Goal: Task Accomplishment & Management: Manage account settings

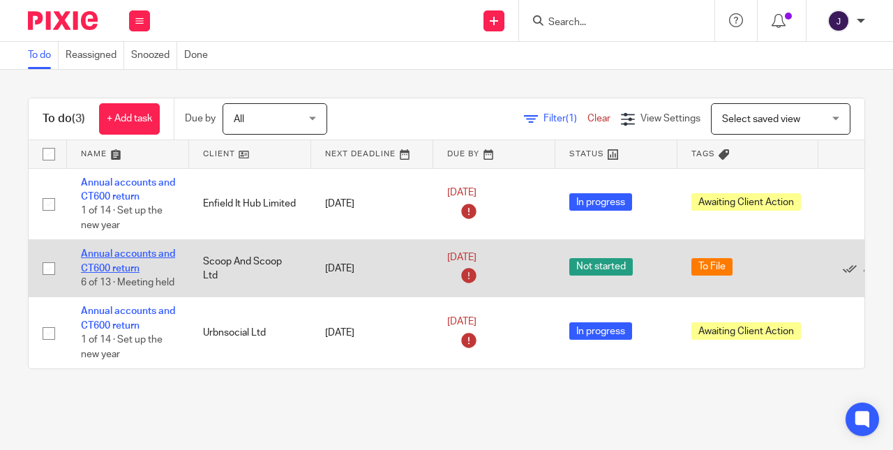
click at [128, 259] on link "Annual accounts and CT600 return" at bounding box center [128, 261] width 94 height 24
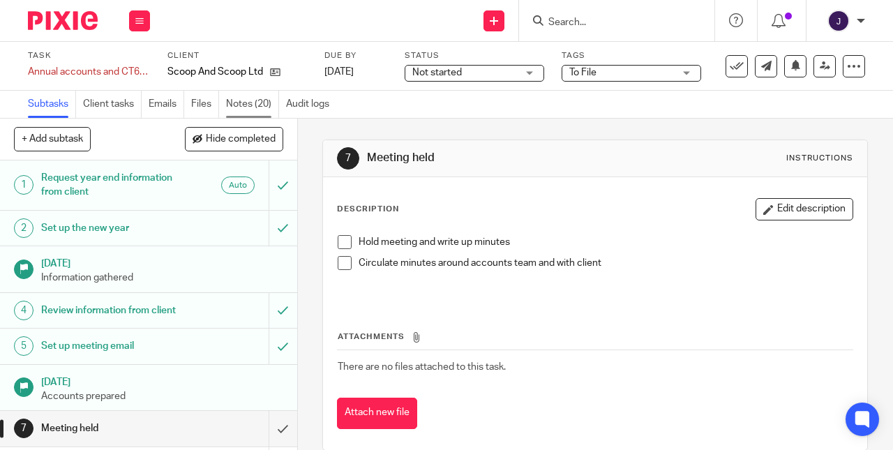
click at [252, 108] on link "Notes (20)" at bounding box center [252, 104] width 53 height 27
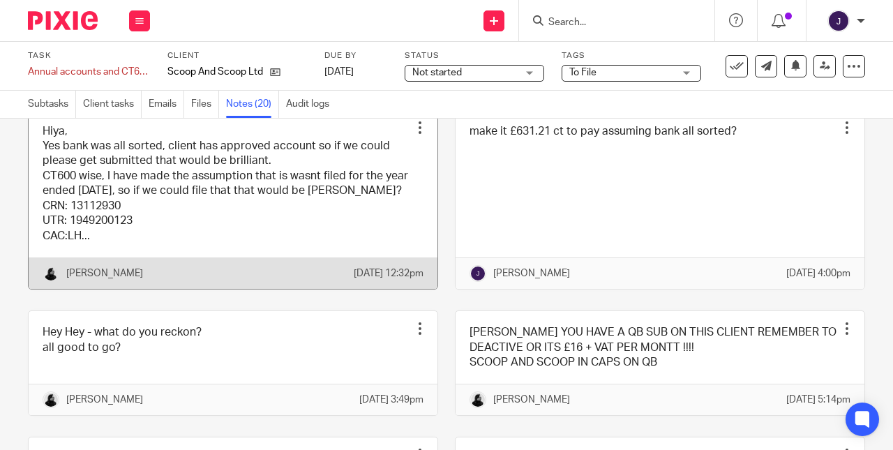
scroll to position [503, 0]
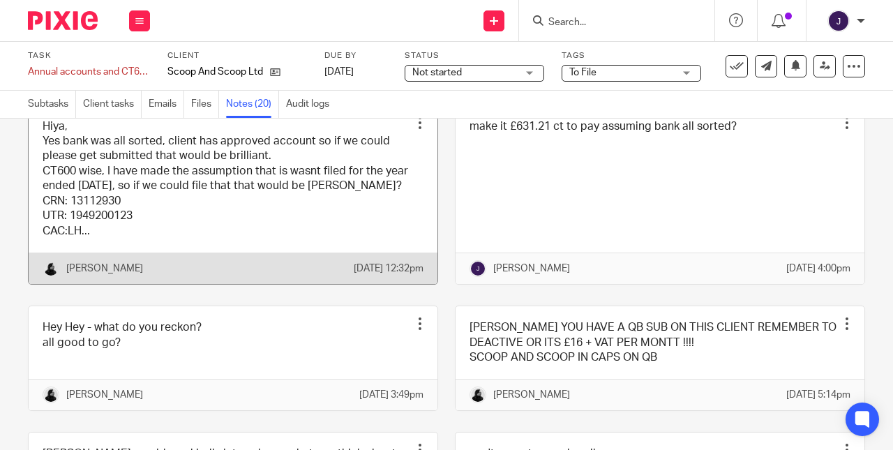
click at [202, 266] on link at bounding box center [233, 194] width 409 height 179
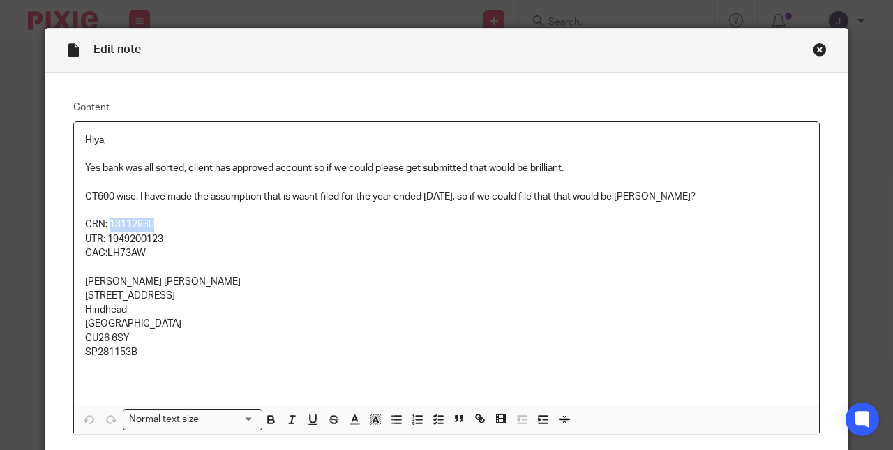
drag, startPoint x: 105, startPoint y: 225, endPoint x: 158, endPoint y: 226, distance: 53.0
click at [158, 226] on p "CRN: 13112930" at bounding box center [446, 225] width 722 height 14
copy p "13112930"
drag, startPoint x: 104, startPoint y: 252, endPoint x: 151, endPoint y: 245, distance: 47.1
click at [149, 246] on p "CAC:LH73AW" at bounding box center [446, 253] width 722 height 14
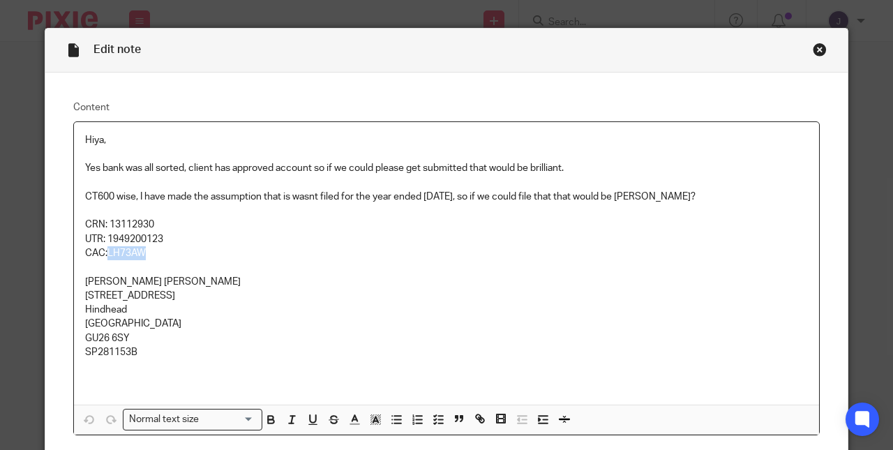
copy p "LH73AW"
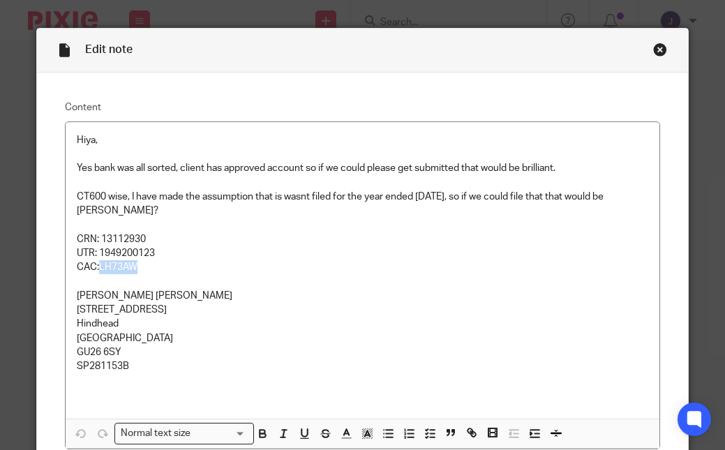
click at [655, 47] on div "Close this dialog window" at bounding box center [660, 50] width 14 height 14
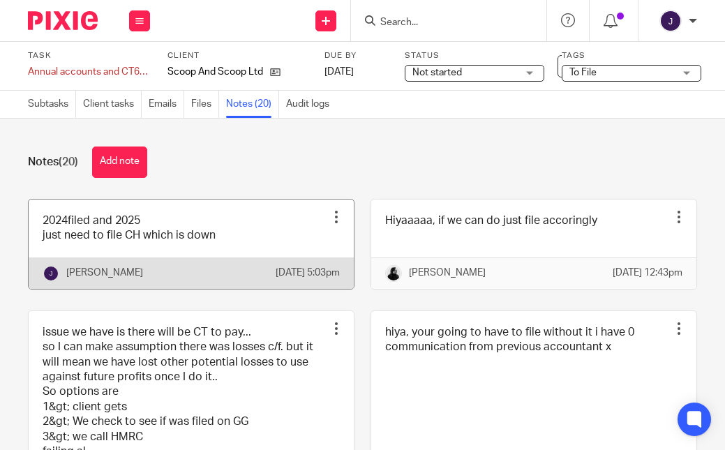
click at [122, 252] on link at bounding box center [191, 243] width 325 height 89
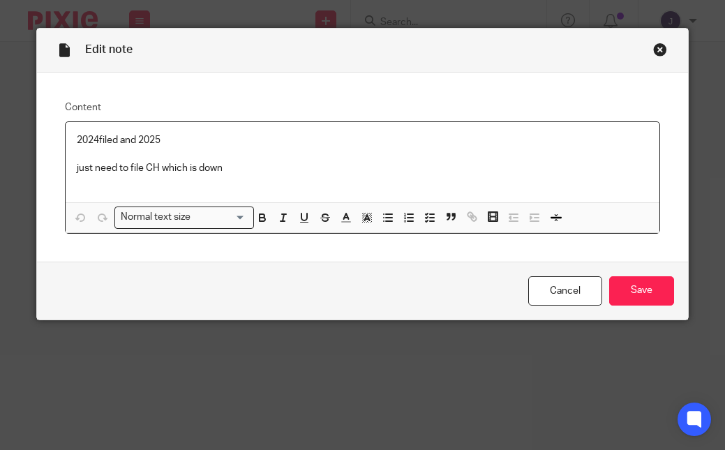
click at [96, 141] on p "2024filed and 2025" at bounding box center [362, 140] width 571 height 14
click at [179, 139] on p "2024 ct filed and 2025" at bounding box center [362, 140] width 571 height 14
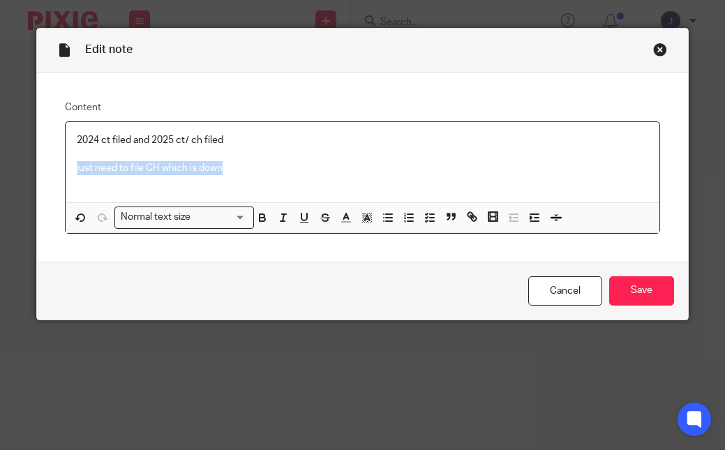
drag, startPoint x: 231, startPoint y: 162, endPoint x: 29, endPoint y: 169, distance: 201.7
click at [29, 169] on div "Edit note Content 2024 ct filed and 2025 ct/ ch filed just need to file CH whic…" at bounding box center [362, 225] width 725 height 450
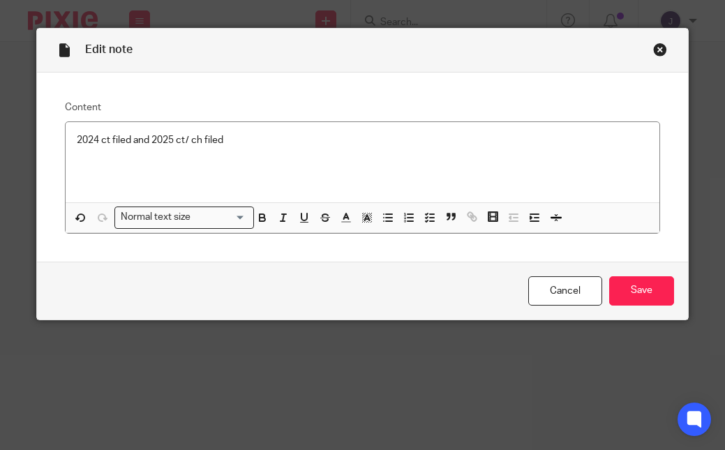
click at [646, 309] on div "Cancel Save" at bounding box center [362, 291] width 651 height 59
click at [637, 298] on input "Save" at bounding box center [641, 291] width 65 height 30
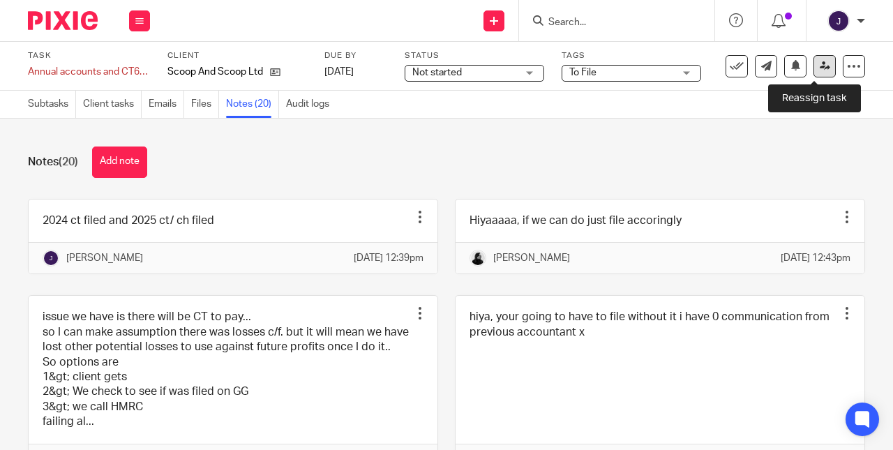
click at [724, 72] on link at bounding box center [824, 66] width 22 height 22
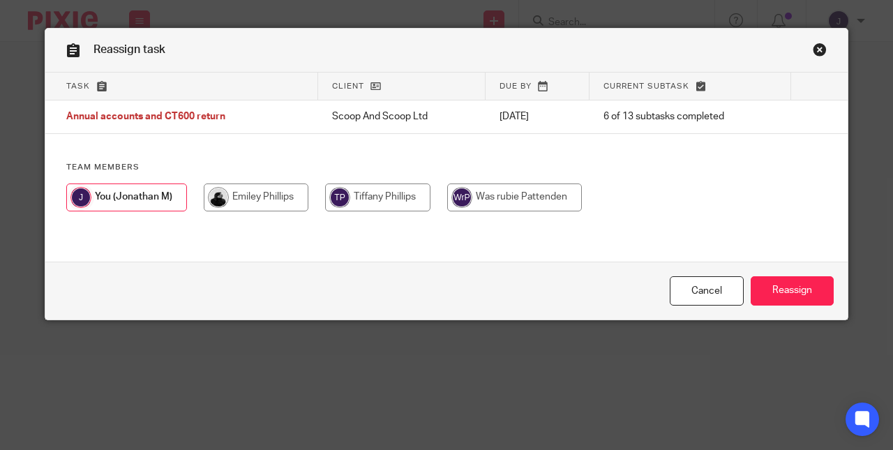
click at [239, 191] on input "radio" at bounding box center [256, 197] width 105 height 28
radio input "true"
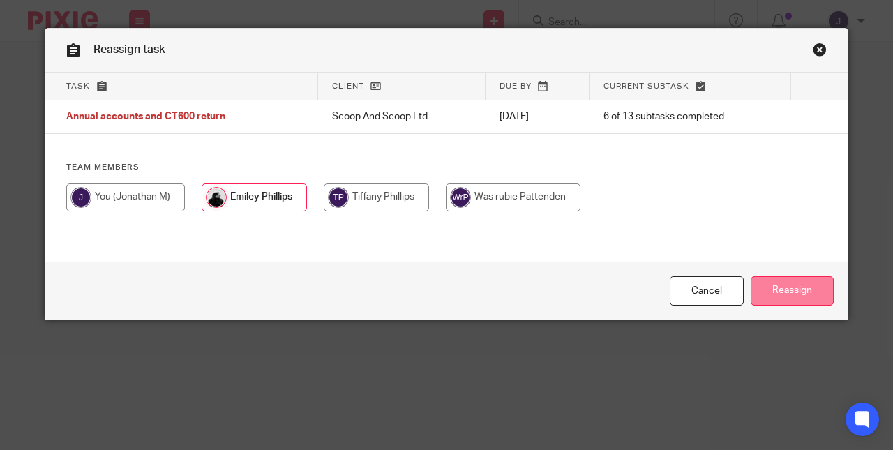
click at [763, 289] on input "Reassign" at bounding box center [791, 291] width 83 height 30
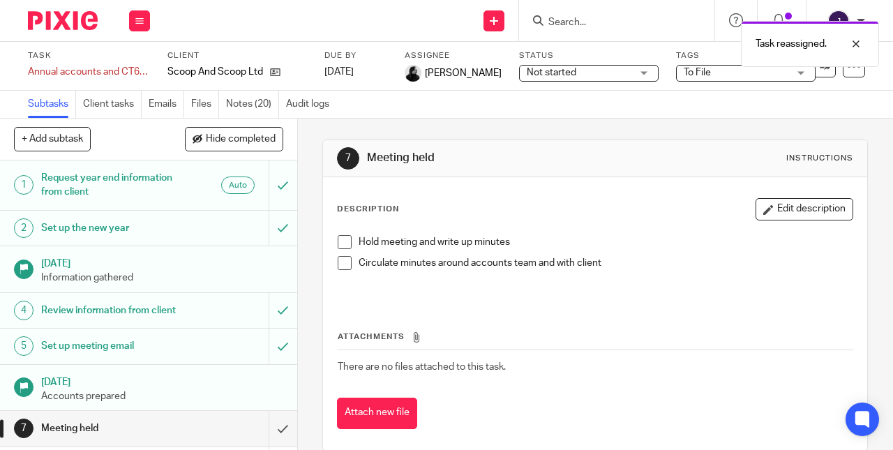
click at [151, 21] on div "Work Email Clients Team Reports Settings" at bounding box center [139, 20] width 49 height 41
click at [130, 73] on li "Work" at bounding box center [139, 65] width 37 height 20
click at [134, 65] on link "Work" at bounding box center [133, 65] width 24 height 10
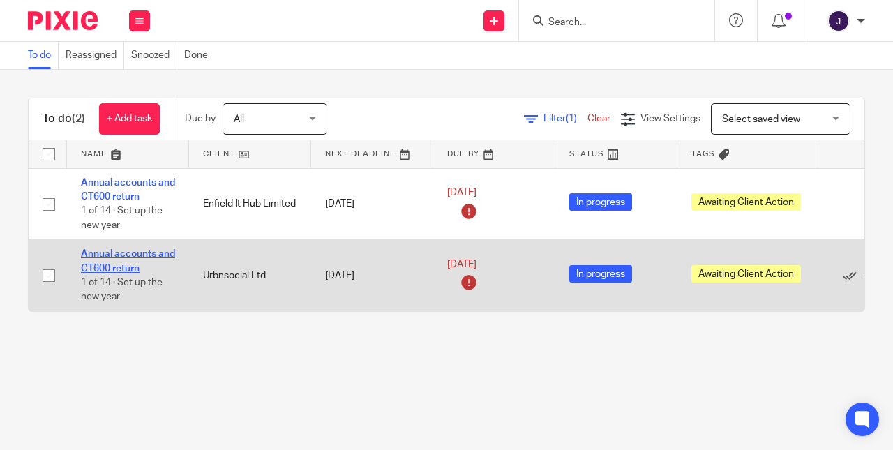
click at [108, 253] on link "Annual accounts and CT600 return" at bounding box center [128, 261] width 94 height 24
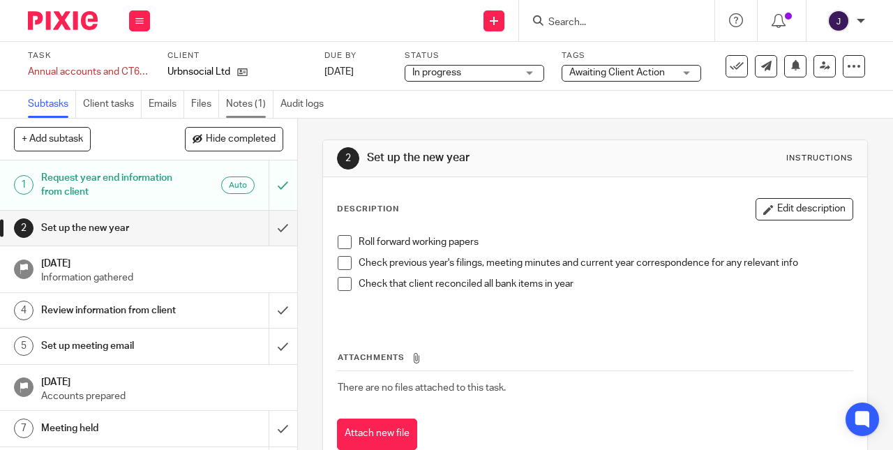
click at [259, 109] on link "Notes (1)" at bounding box center [249, 104] width 47 height 27
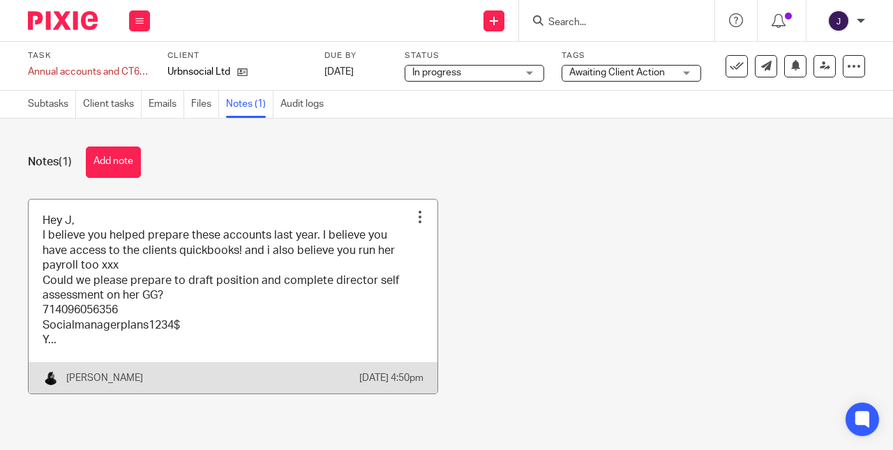
click at [281, 297] on link at bounding box center [233, 296] width 409 height 194
